Goal: Task Accomplishment & Management: Complete application form

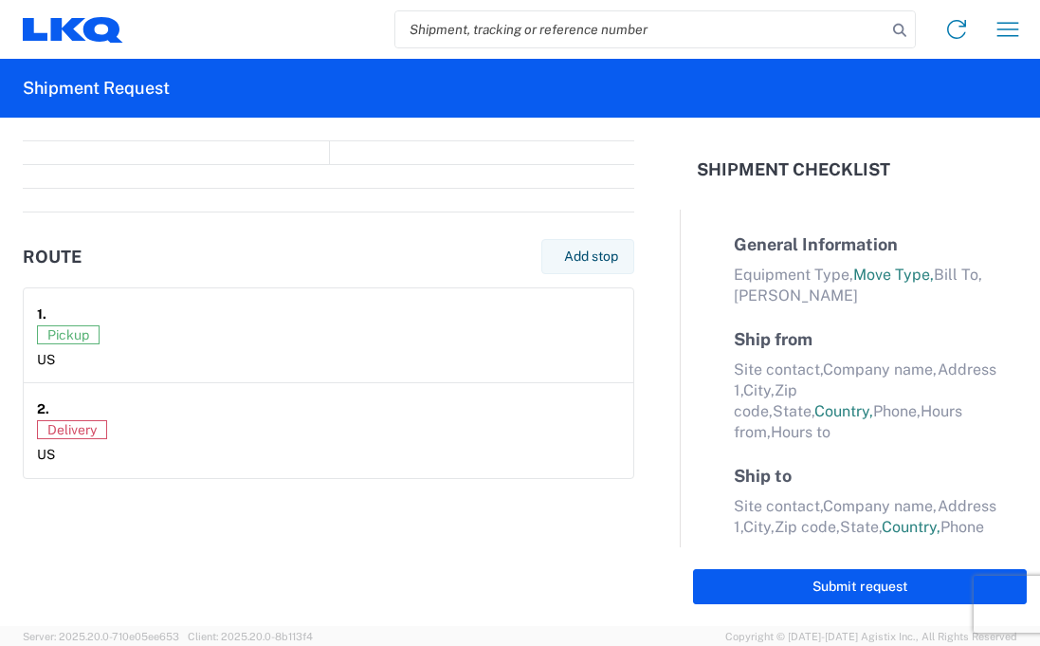
select select "FULL"
select select "US"
select select "LBS"
select select "IN"
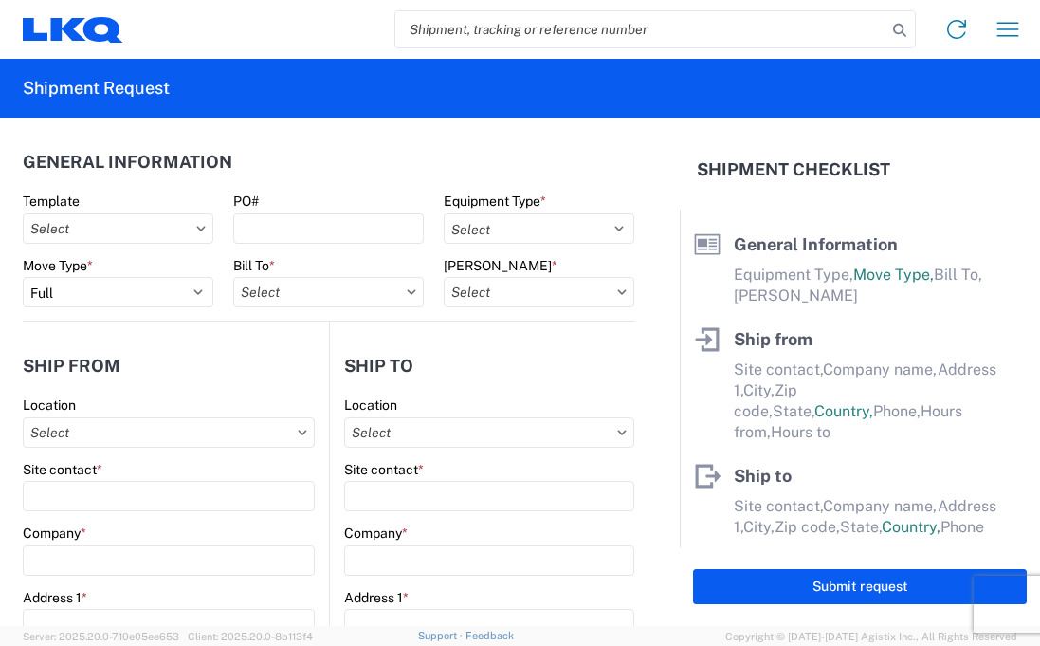
click at [541, 34] on input "search" at bounding box center [640, 29] width 491 height 36
paste input "56681439"
type input "56681439"
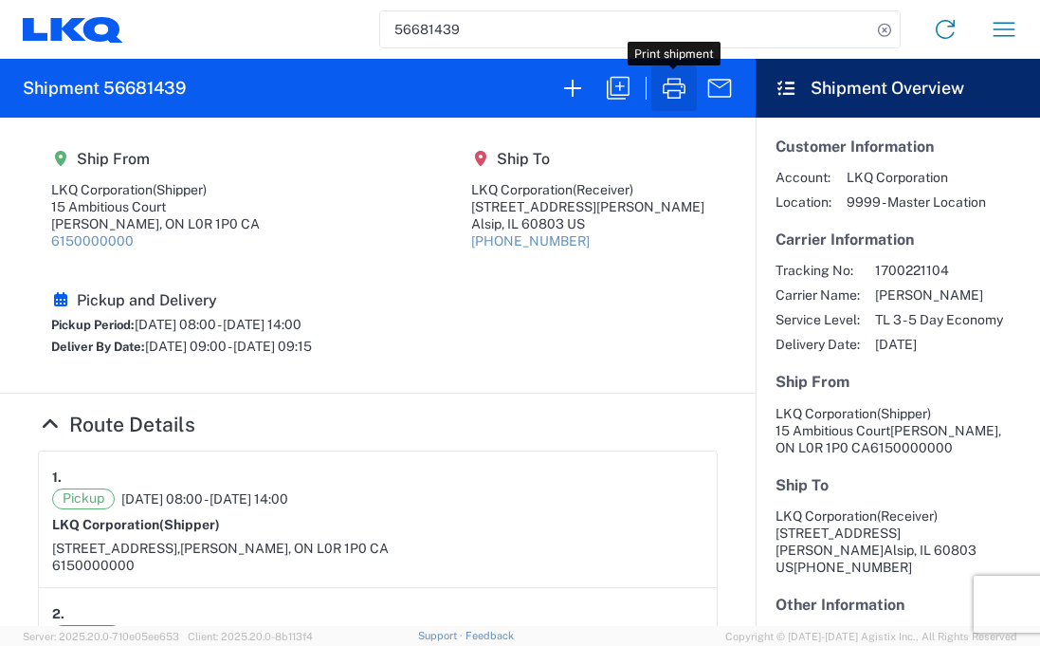
click at [674, 88] on icon "button" at bounding box center [674, 88] width 30 height 30
